Goal: Information Seeking & Learning: Learn about a topic

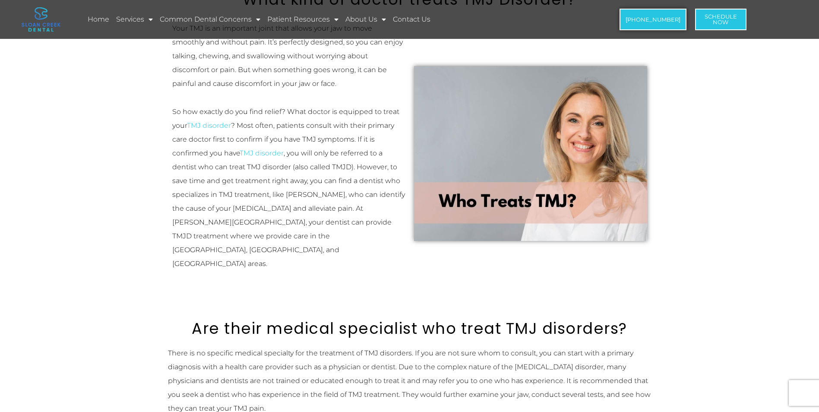
scroll to position [216, 0]
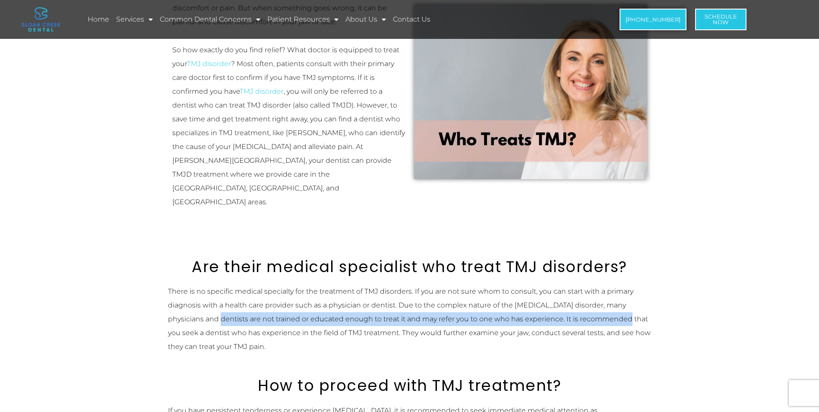
drag, startPoint x: 211, startPoint y: 293, endPoint x: 606, endPoint y: 296, distance: 395.3
click at [606, 296] on p "There is no specific medical specialty for the treatment of TMJ disorders. If y…" at bounding box center [409, 318] width 483 height 69
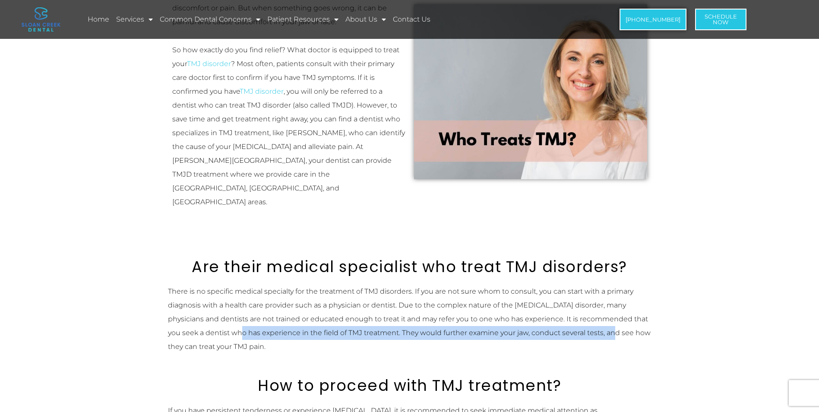
drag, startPoint x: 234, startPoint y: 303, endPoint x: 602, endPoint y: 303, distance: 368.5
click at [602, 303] on p "There is no specific medical specialty for the treatment of TMJ disorders. If y…" at bounding box center [409, 318] width 483 height 69
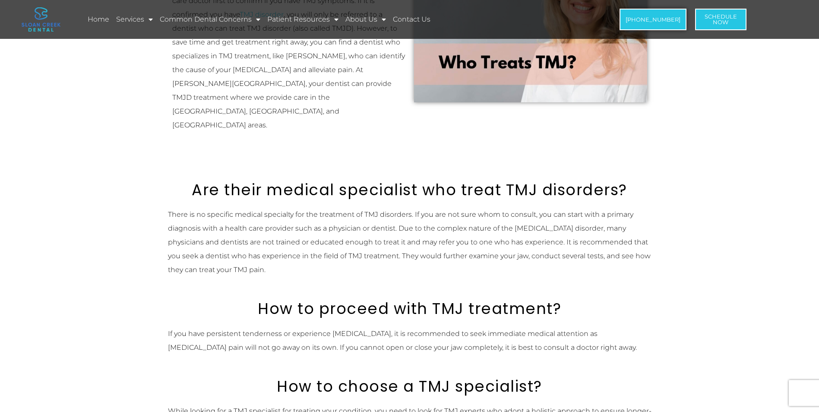
scroll to position [388, 0]
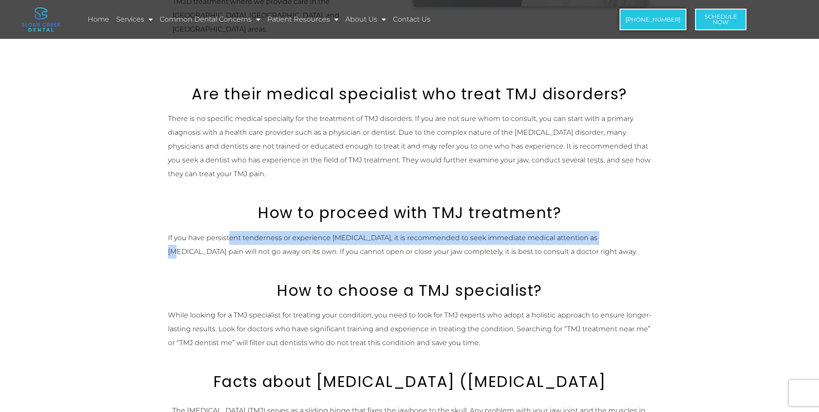
drag, startPoint x: 282, startPoint y: 208, endPoint x: 599, endPoint y: 210, distance: 317.2
click at [599, 231] on p "If you have persistent tenderness or experience [MEDICAL_DATA], it is recommend…" at bounding box center [409, 245] width 483 height 28
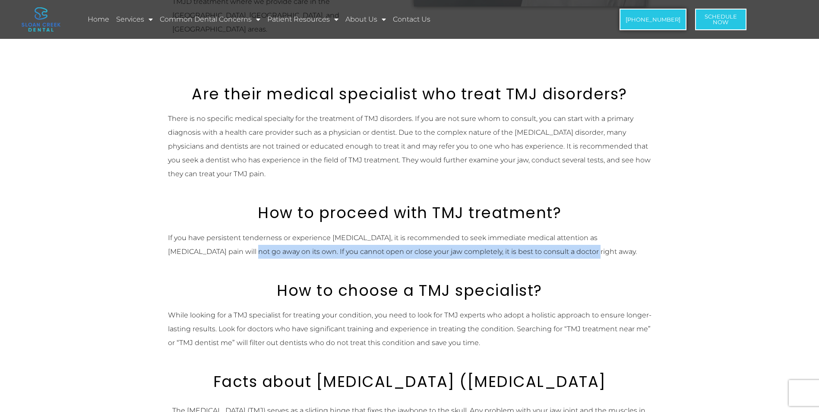
drag, startPoint x: 209, startPoint y: 220, endPoint x: 547, endPoint y: 233, distance: 338.5
click at [547, 233] on div "If you have persistent tenderness or experience [MEDICAL_DATA], it is recommend…" at bounding box center [409, 252] width 483 height 42
click at [548, 233] on div "If you have persistent tenderness or experience [MEDICAL_DATA], it is recommend…" at bounding box center [409, 252] width 483 height 42
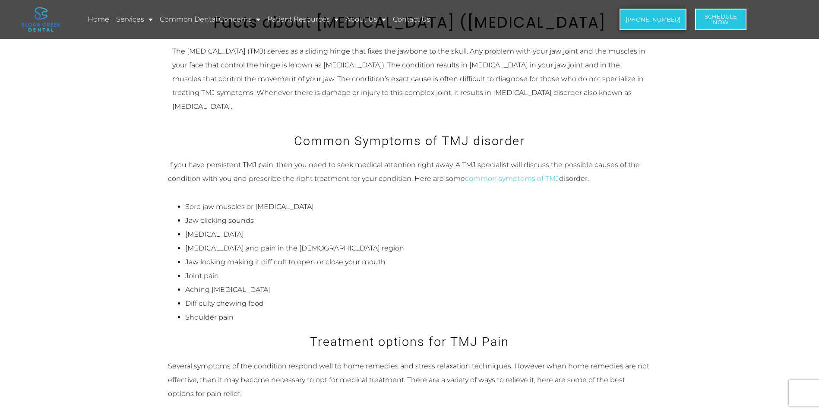
scroll to position [949, 0]
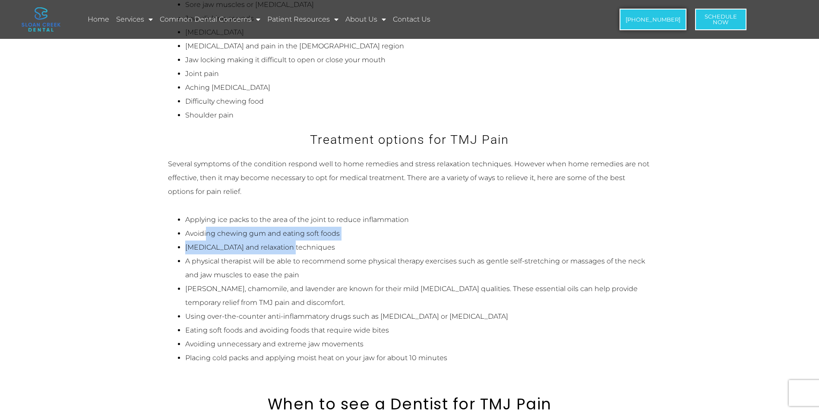
drag, startPoint x: 208, startPoint y: 205, endPoint x: 296, endPoint y: 223, distance: 90.7
click at [296, 223] on ul "Applying ice packs to the area of the joint to reduce inflammation Avoiding che…" at bounding box center [409, 289] width 483 height 152
click at [296, 240] on li "[MEDICAL_DATA] and relaxation techniques" at bounding box center [418, 247] width 466 height 14
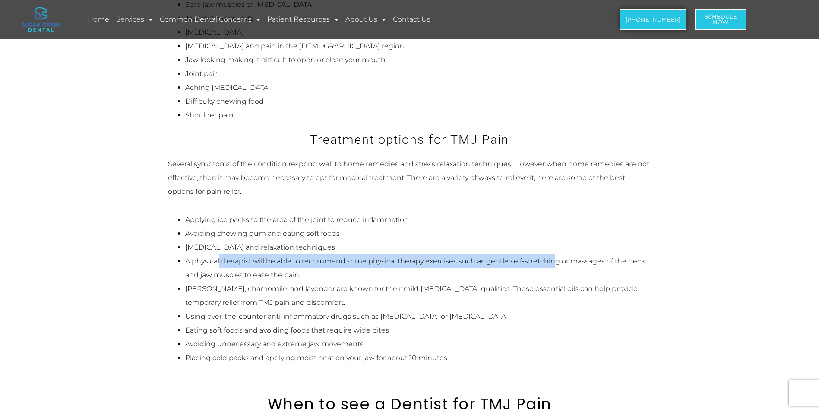
drag, startPoint x: 218, startPoint y: 235, endPoint x: 552, endPoint y: 233, distance: 333.6
click at [552, 254] on li "A physical therapist will be able to recommend some physical therapy exercises …" at bounding box center [418, 268] width 466 height 28
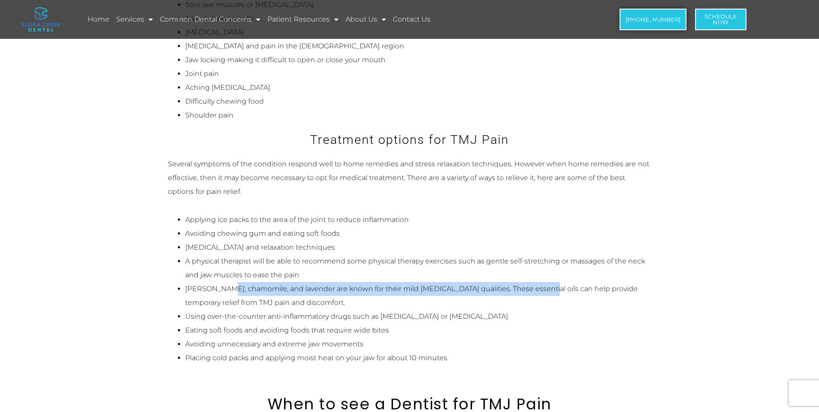
drag, startPoint x: 249, startPoint y: 261, endPoint x: 529, endPoint y: 257, distance: 280.1
click at [529, 282] on li "[PERSON_NAME], chamomile, and lavender are known for their mild [MEDICAL_DATA] …" at bounding box center [418, 296] width 466 height 28
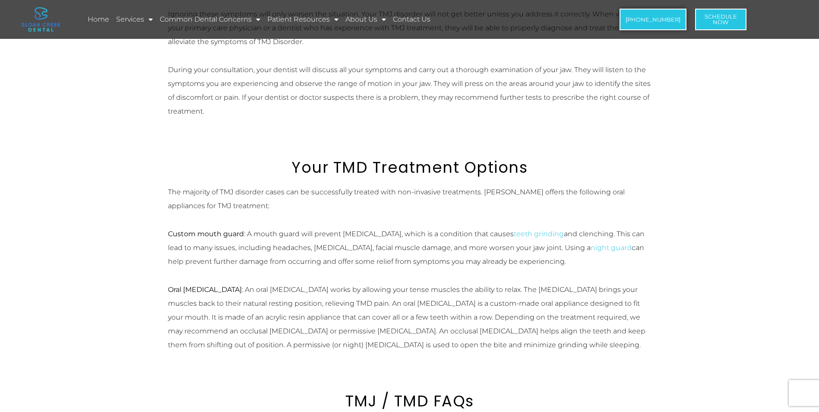
scroll to position [1424, 0]
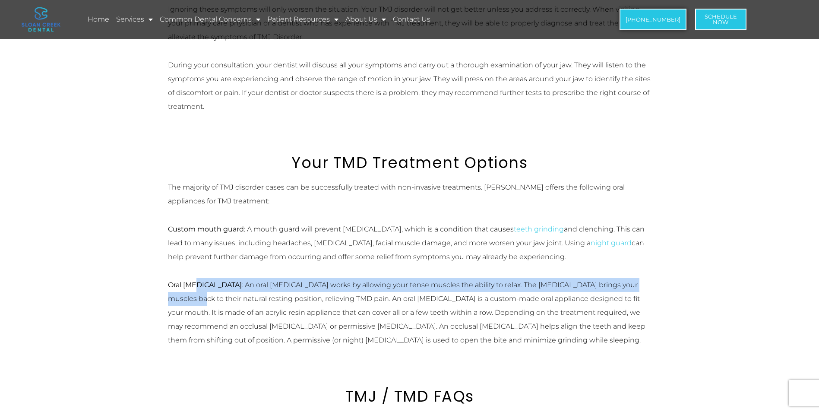
drag, startPoint x: 194, startPoint y: 256, endPoint x: 613, endPoint y: 249, distance: 419.5
click at [613, 249] on div "The majority of TMJ disorder cases can be successfully treated with non-invasiv…" at bounding box center [409, 263] width 483 height 167
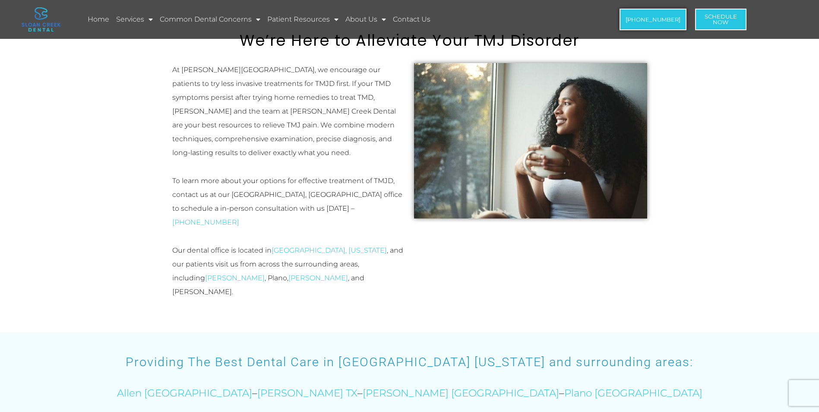
scroll to position [2028, 0]
